Goal: Task Accomplishment & Management: Complete application form

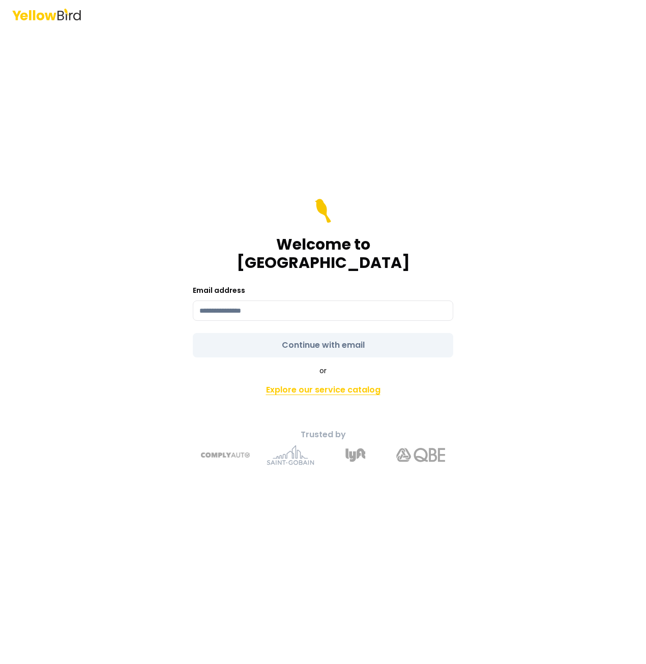
click at [322, 384] on link "Explore our service catalog" at bounding box center [323, 390] width 358 height 20
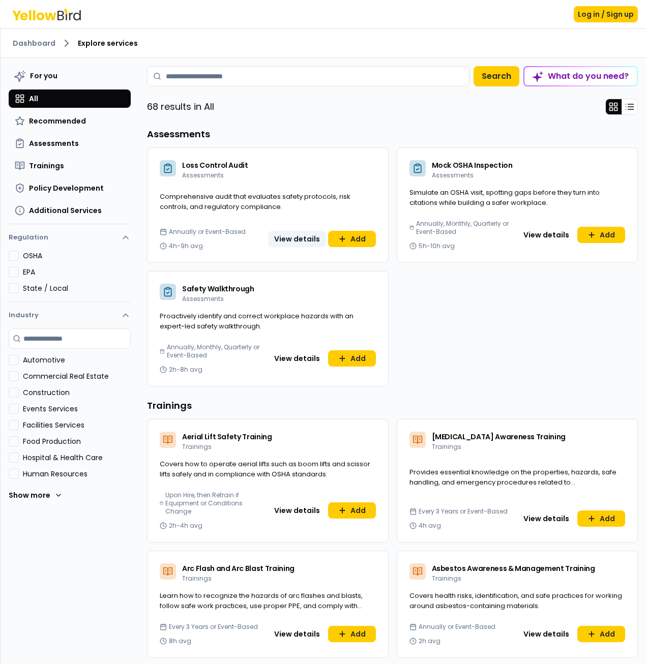
click at [305, 239] on button "View details" at bounding box center [297, 239] width 58 height 16
click at [534, 233] on button "View details" at bounding box center [546, 235] width 58 height 16
click at [345, 238] on button "Add" at bounding box center [352, 239] width 48 height 16
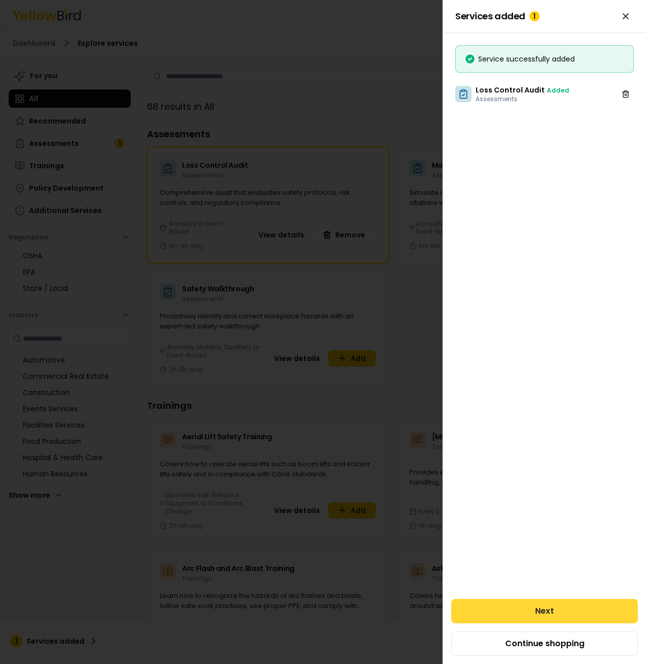
click at [547, 603] on button "Next" at bounding box center [544, 611] width 187 height 24
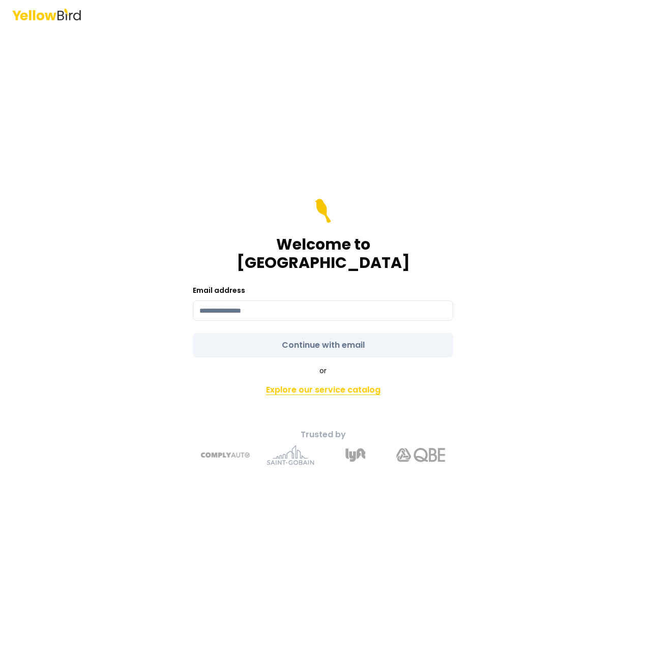
click at [321, 380] on link "Explore our service catalog" at bounding box center [323, 390] width 358 height 20
